Goal: Task Accomplishment & Management: Use online tool/utility

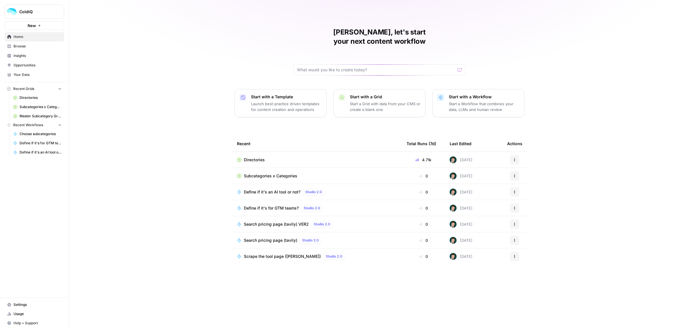
click at [260, 157] on span "Directories" at bounding box center [254, 160] width 21 height 6
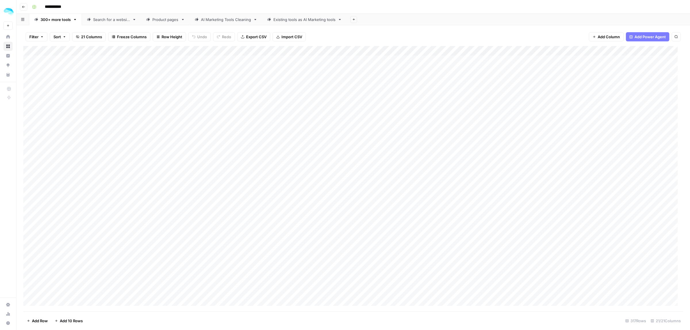
click at [155, 22] on link "Product pages" at bounding box center [165, 20] width 49 height 12
drag, startPoint x: 188, startPoint y: 61, endPoint x: 181, endPoint y: 221, distance: 160.1
click at [181, 221] on div "Add Column" at bounding box center [353, 138] width 660 height 185
drag, startPoint x: 337, startPoint y: 62, endPoint x: 337, endPoint y: 219, distance: 157.6
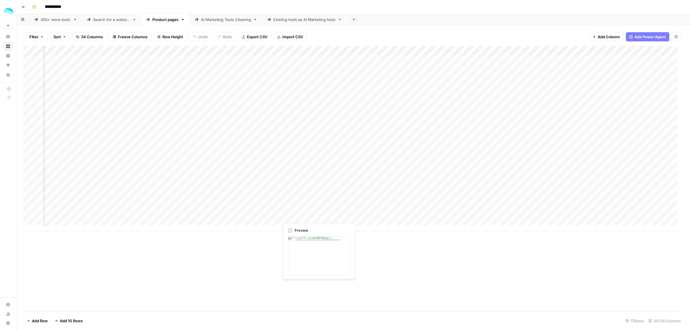
click at [337, 219] on div "Add Column" at bounding box center [353, 138] width 660 height 185
drag, startPoint x: 514, startPoint y: 60, endPoint x: 505, endPoint y: 212, distance: 152.4
click at [505, 214] on div "Add Column" at bounding box center [353, 138] width 660 height 185
drag, startPoint x: 364, startPoint y: 62, endPoint x: 364, endPoint y: 214, distance: 152.4
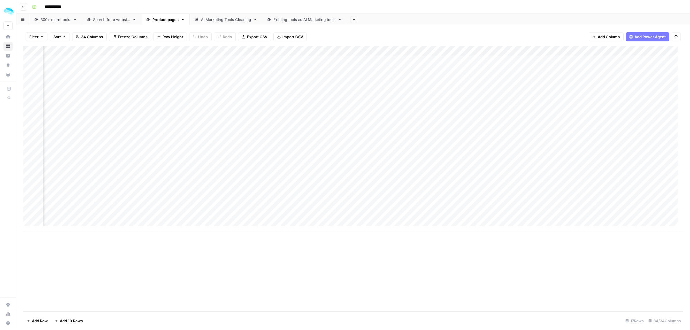
click at [364, 214] on div "Add Column" at bounding box center [353, 138] width 660 height 185
drag, startPoint x: 498, startPoint y: 64, endPoint x: 498, endPoint y: 215, distance: 151.0
click at [498, 215] on div "Add Column" at bounding box center [353, 138] width 660 height 185
drag, startPoint x: 258, startPoint y: 61, endPoint x: 259, endPoint y: 217, distance: 156.2
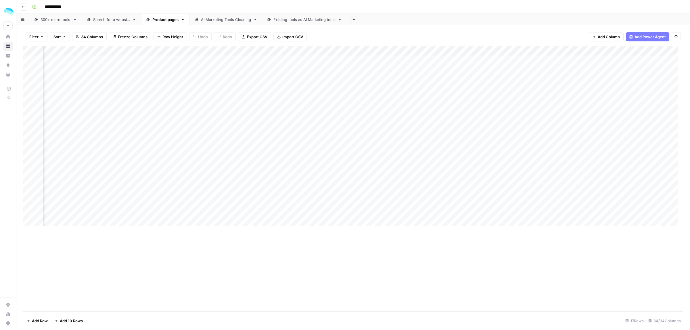
click at [259, 217] on div "Add Column" at bounding box center [353, 138] width 660 height 185
drag, startPoint x: 373, startPoint y: 59, endPoint x: 357, endPoint y: 217, distance: 158.2
click at [357, 217] on div "Add Column" at bounding box center [353, 138] width 660 height 185
click at [372, 100] on div "Add Column" at bounding box center [353, 138] width 660 height 185
click at [328, 98] on div "Add Column" at bounding box center [353, 138] width 660 height 185
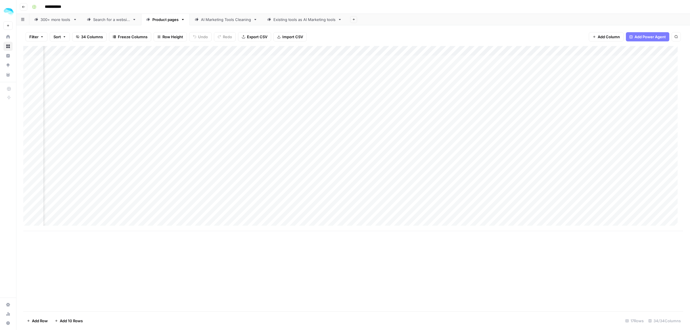
click at [363, 101] on div "Add Column" at bounding box center [353, 138] width 660 height 185
click at [364, 112] on div "Add Column" at bounding box center [353, 138] width 660 height 185
click at [364, 119] on div "Add Column" at bounding box center [353, 138] width 660 height 185
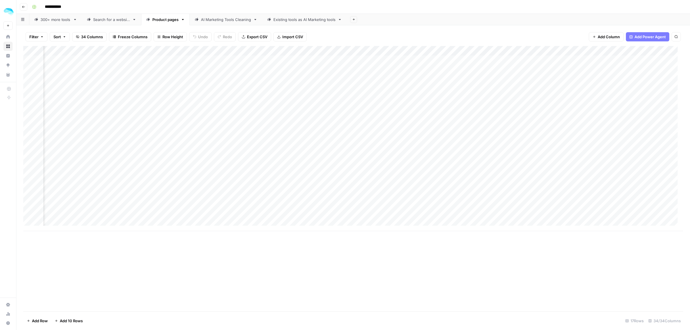
click at [364, 119] on div "Add Column" at bounding box center [353, 138] width 660 height 185
click at [364, 129] on div "Add Column" at bounding box center [353, 138] width 660 height 185
click at [364, 136] on div "Add Column" at bounding box center [353, 138] width 660 height 185
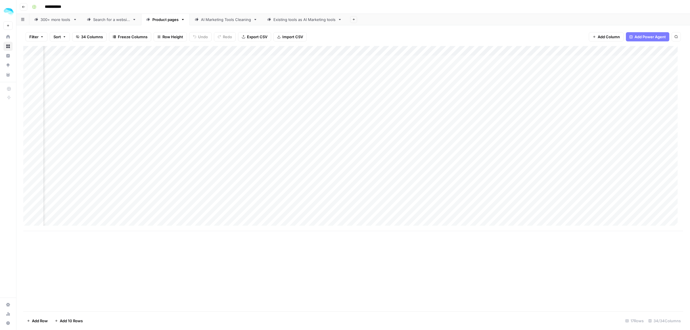
click at [365, 149] on div "Add Column" at bounding box center [353, 138] width 660 height 185
click at [365, 163] on div "Add Column" at bounding box center [353, 138] width 660 height 185
click at [353, 101] on div "Add Column" at bounding box center [353, 138] width 660 height 185
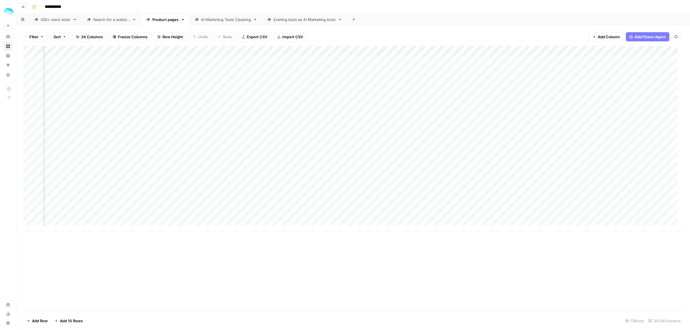
scroll to position [0, 1083]
drag, startPoint x: 314, startPoint y: 60, endPoint x: 305, endPoint y: 219, distance: 159.9
click at [305, 219] on div "Add Column" at bounding box center [353, 138] width 660 height 185
drag, startPoint x: 344, startPoint y: 65, endPoint x: 330, endPoint y: 218, distance: 153.7
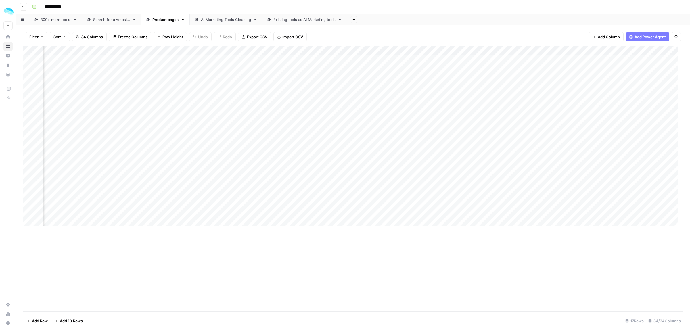
click at [330, 218] on div "Add Column" at bounding box center [353, 138] width 660 height 185
drag, startPoint x: 452, startPoint y: 61, endPoint x: 442, endPoint y: 214, distance: 153.3
click at [443, 216] on div "Add Column" at bounding box center [353, 138] width 660 height 185
drag, startPoint x: 402, startPoint y: 60, endPoint x: 402, endPoint y: 218, distance: 158.2
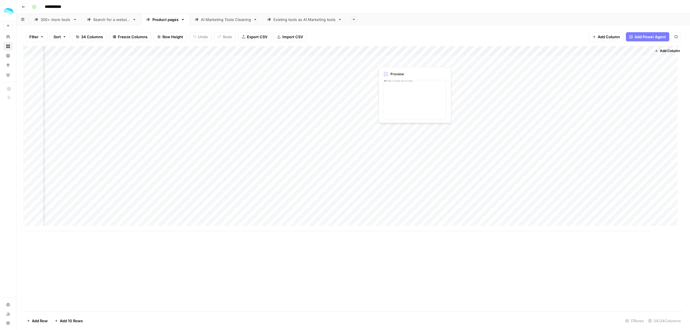
click at [402, 218] on div "Add Column" at bounding box center [353, 138] width 660 height 185
drag, startPoint x: 518, startPoint y: 59, endPoint x: 501, endPoint y: 215, distance: 156.8
click at [501, 215] on div "Add Column" at bounding box center [353, 138] width 660 height 185
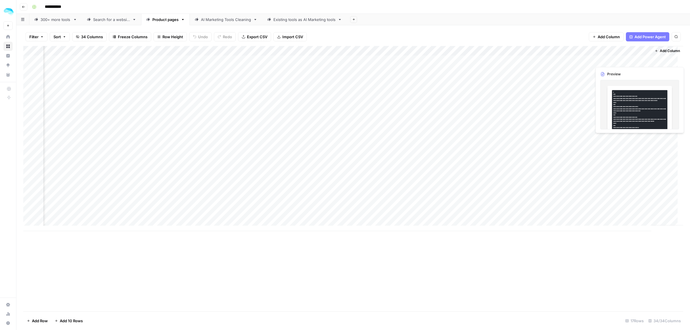
drag, startPoint x: 613, startPoint y: 62, endPoint x: 617, endPoint y: 215, distance: 153.1
click at [617, 215] on div "Add Column" at bounding box center [353, 138] width 660 height 185
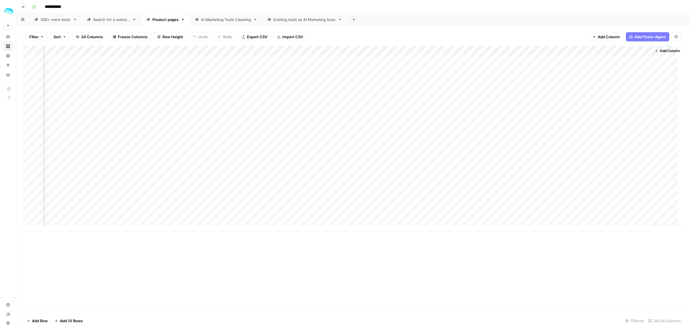
click at [39, 319] on span "Add Row" at bounding box center [40, 321] width 16 height 6
click at [112, 227] on div "Add Column" at bounding box center [353, 143] width 660 height 195
click at [70, 226] on div "Add Column" at bounding box center [353, 143] width 660 height 195
click at [110, 227] on div "Add Column" at bounding box center [353, 143] width 660 height 195
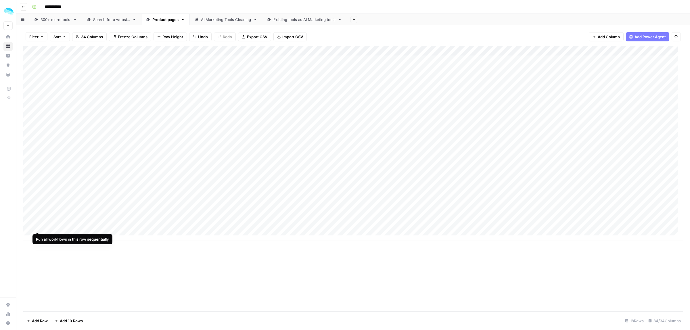
click at [38, 227] on div "Add Column" at bounding box center [353, 143] width 660 height 195
click at [345, 224] on div "Add Column" at bounding box center [353, 143] width 660 height 195
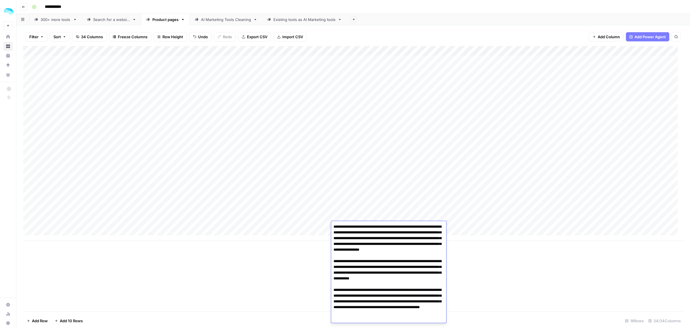
click at [579, 269] on div "Add Column" at bounding box center [353, 178] width 660 height 265
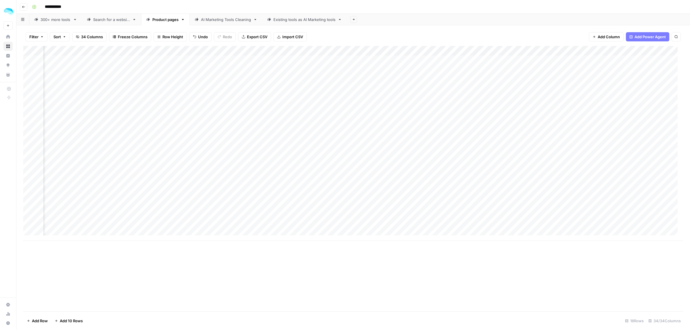
scroll to position [0, 257]
click at [445, 226] on div "Add Column" at bounding box center [353, 143] width 660 height 195
click at [562, 227] on div "Add Column" at bounding box center [353, 143] width 660 height 195
click at [369, 225] on div "Add Column" at bounding box center [353, 143] width 660 height 195
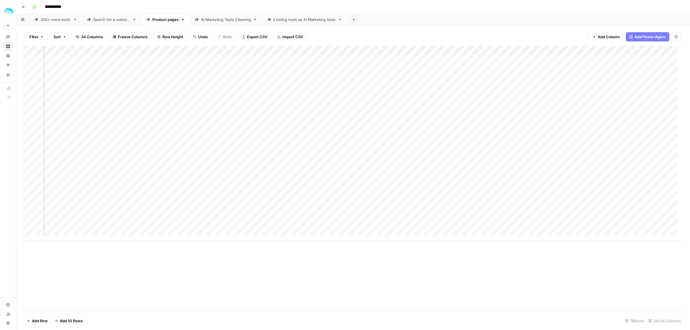
click at [369, 225] on div "Add Column" at bounding box center [353, 143] width 660 height 195
click at [545, 271] on div "Add Column" at bounding box center [353, 178] width 660 height 265
click at [622, 228] on div "Add Column" at bounding box center [353, 143] width 660 height 195
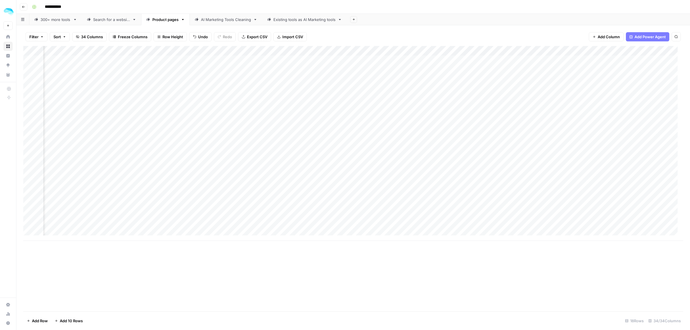
click at [365, 223] on div "Add Column" at bounding box center [353, 143] width 660 height 195
click at [365, 227] on div "Add Column" at bounding box center [353, 143] width 660 height 195
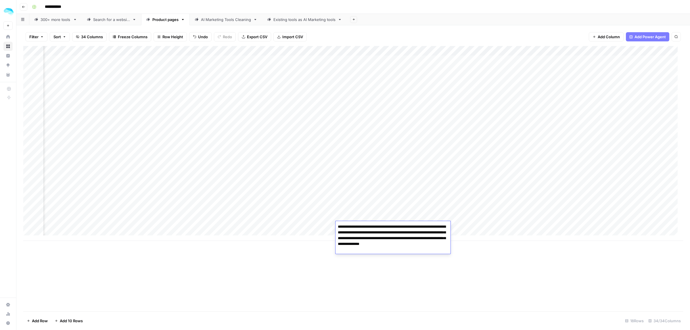
click at [365, 227] on textarea "**********" at bounding box center [393, 238] width 115 height 31
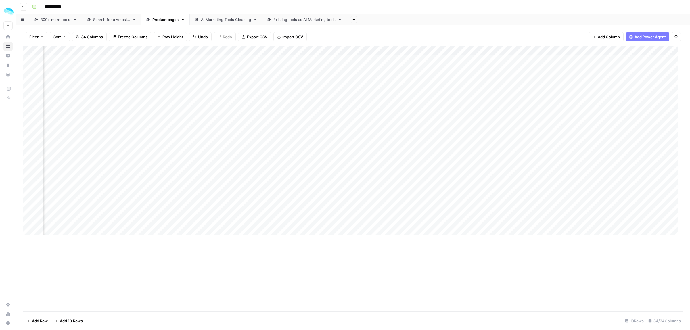
click at [528, 265] on div "Add Column" at bounding box center [353, 178] width 660 height 265
click at [511, 228] on div "Add Column" at bounding box center [353, 143] width 660 height 195
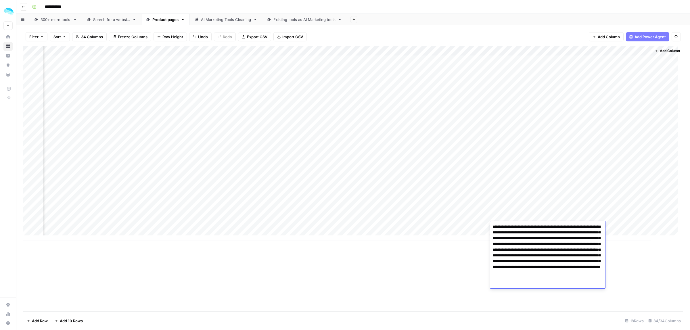
click at [514, 89] on div "Add Column" at bounding box center [353, 143] width 660 height 195
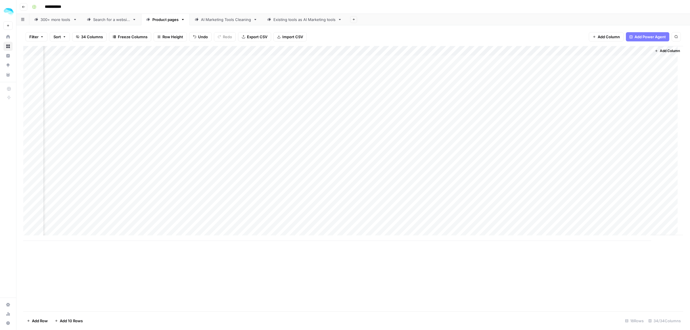
click at [510, 227] on div "Add Column" at bounding box center [353, 143] width 660 height 195
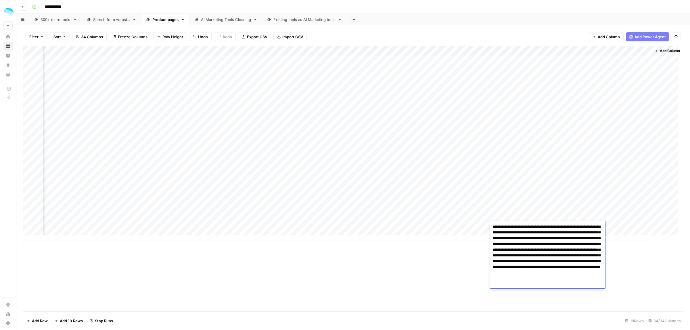
click at [629, 270] on div "Add Column" at bounding box center [353, 178] width 660 height 265
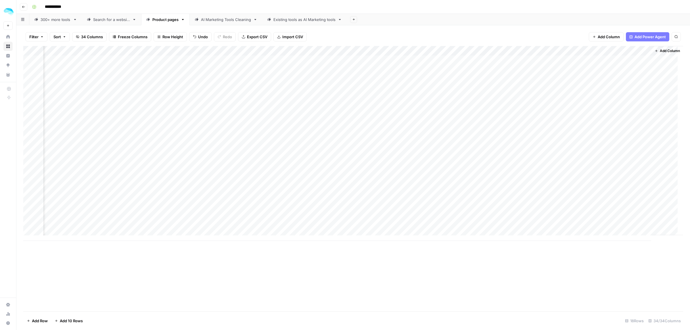
click at [617, 225] on div "Add Column" at bounding box center [353, 143] width 660 height 195
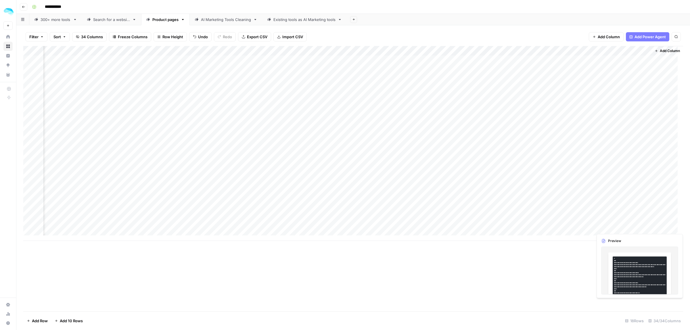
click at [617, 225] on div "Add Column" at bounding box center [353, 143] width 660 height 195
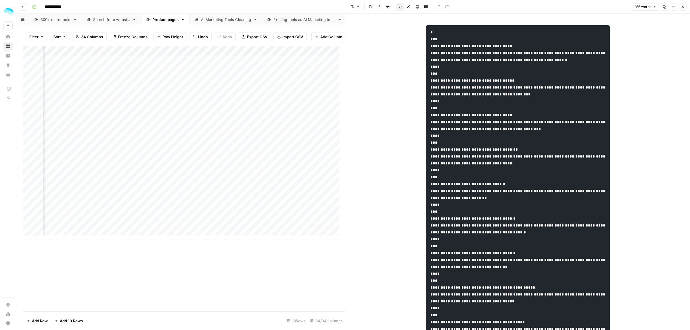
click at [682, 6] on icon "button" at bounding box center [682, 6] width 3 height 3
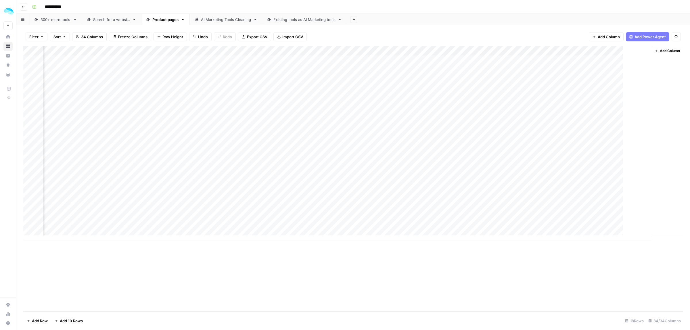
scroll to position [0, 1663]
click at [624, 226] on div "Add Column" at bounding box center [353, 143] width 660 height 195
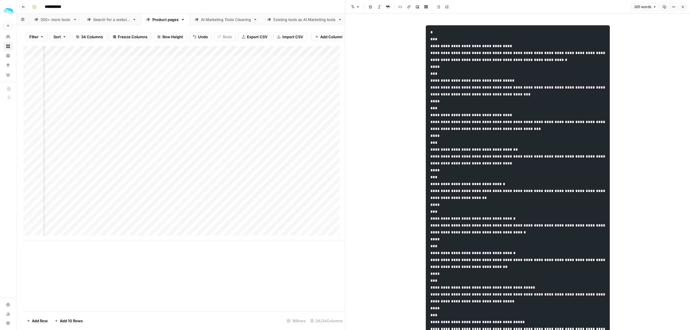
click at [665, 6] on icon "button" at bounding box center [664, 6] width 3 height 3
